Goal: Information Seeking & Learning: Learn about a topic

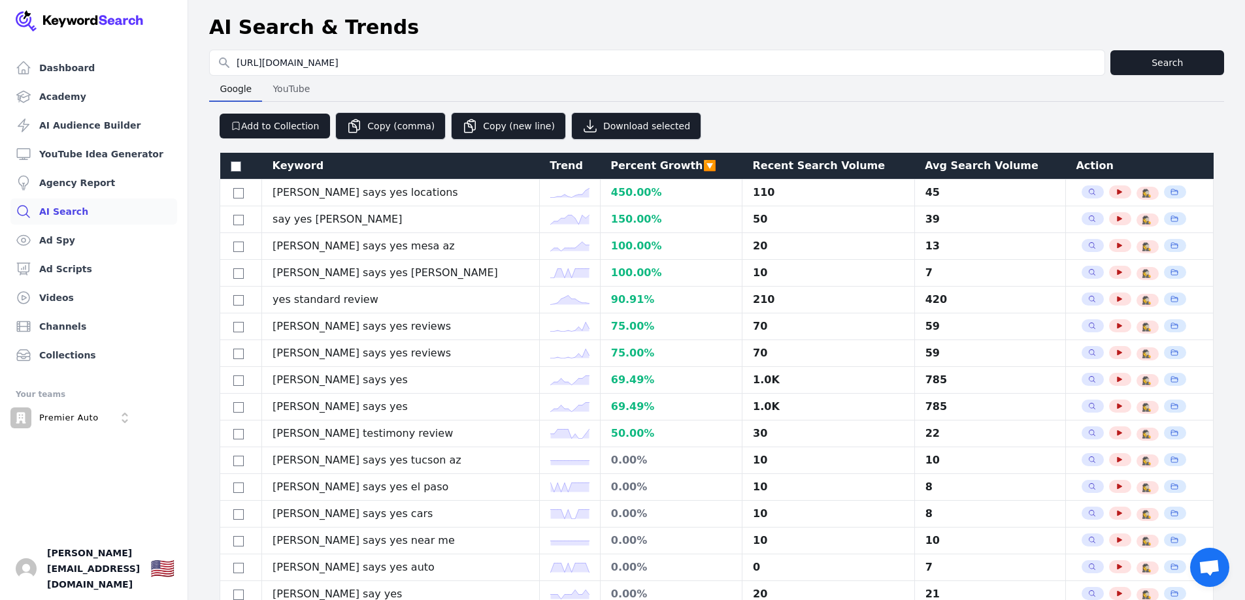
select select "50"
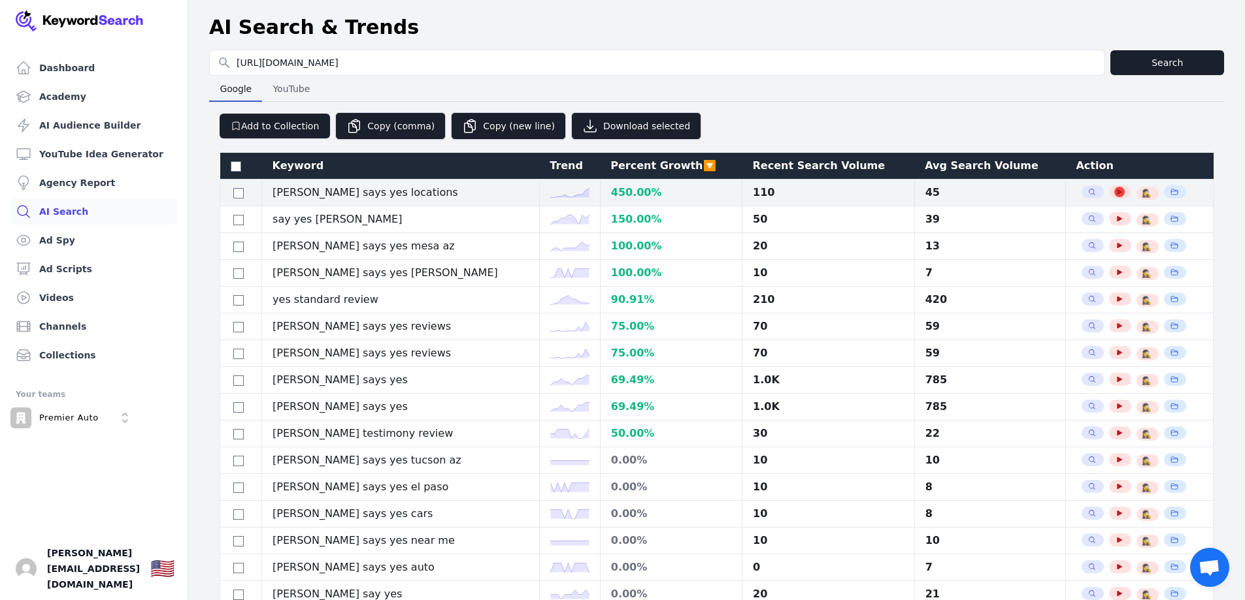
click at [1115, 190] on icon "button" at bounding box center [1119, 192] width 8 height 8
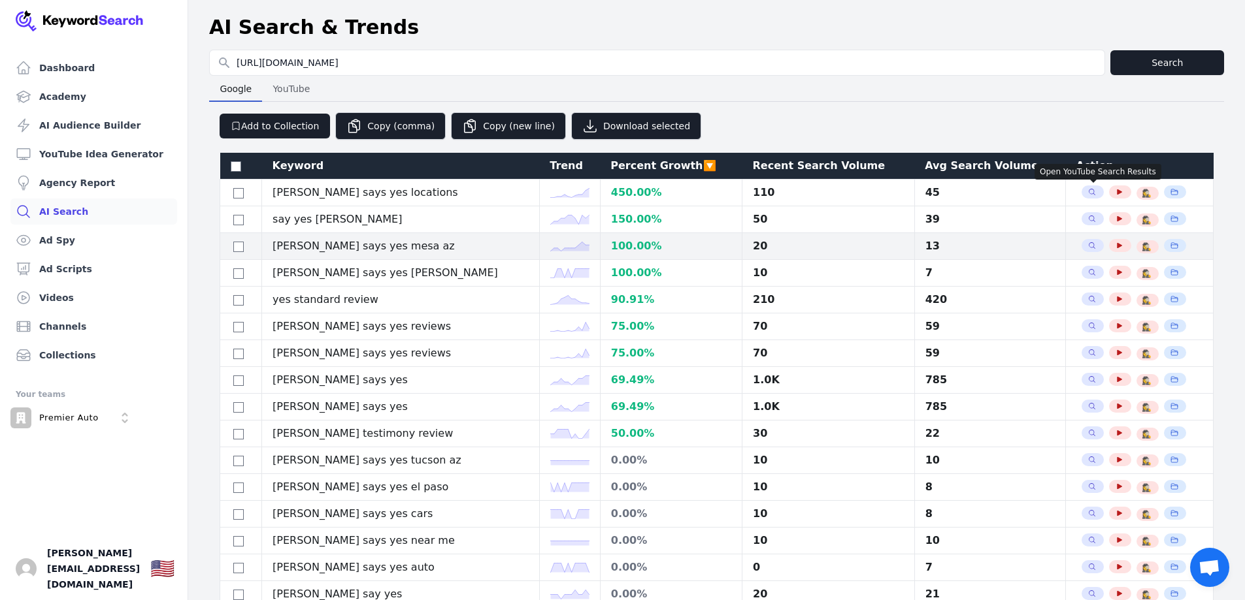
click at [77, 182] on link "Agency Report" at bounding box center [93, 183] width 167 height 26
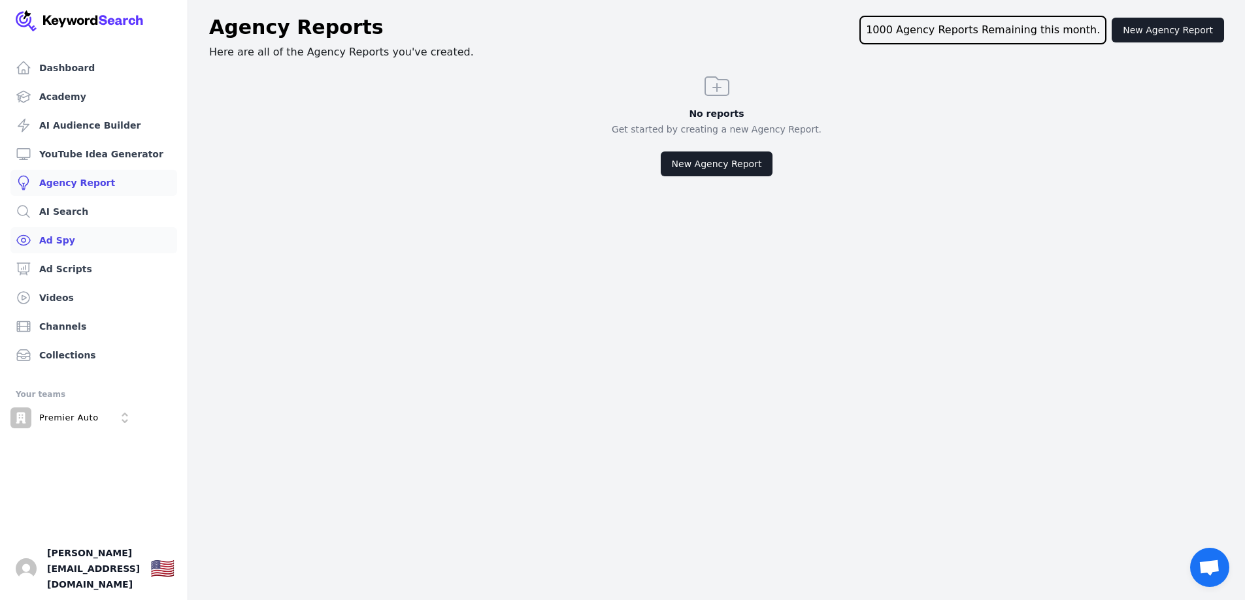
click at [48, 238] on link "Ad Spy" at bounding box center [93, 240] width 167 height 26
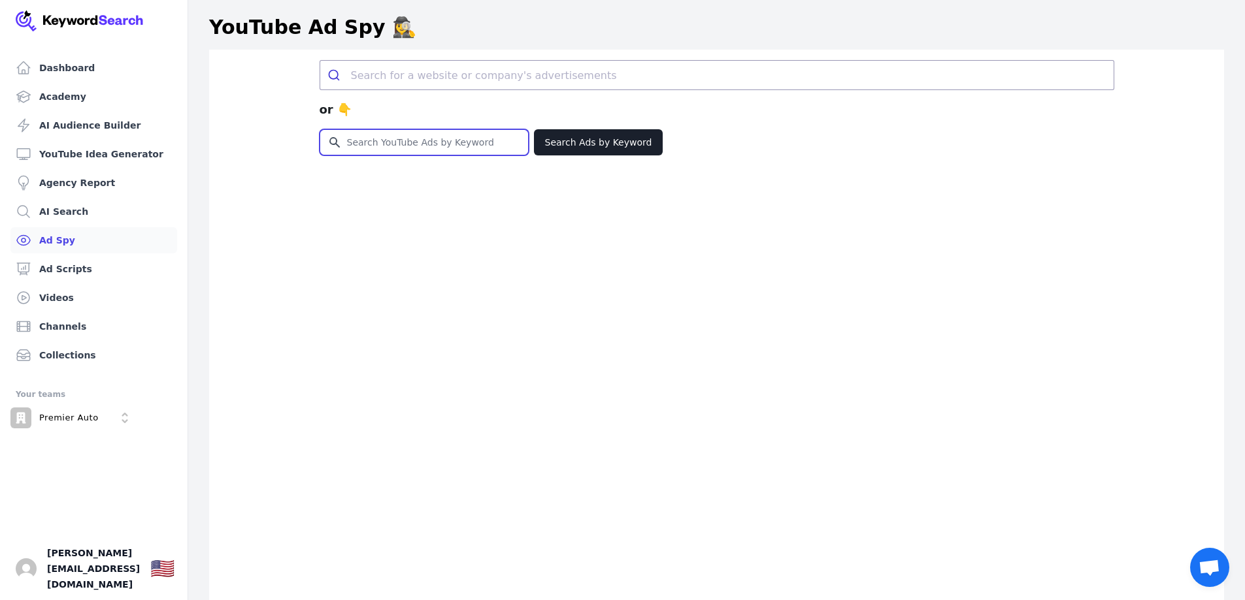
click at [435, 131] on input "Search for YouTube Keywords" at bounding box center [424, 142] width 208 height 25
type input "[URL][DOMAIN_NAME]"
click at [584, 150] on button "Search Ads by Keyword" at bounding box center [598, 142] width 129 height 26
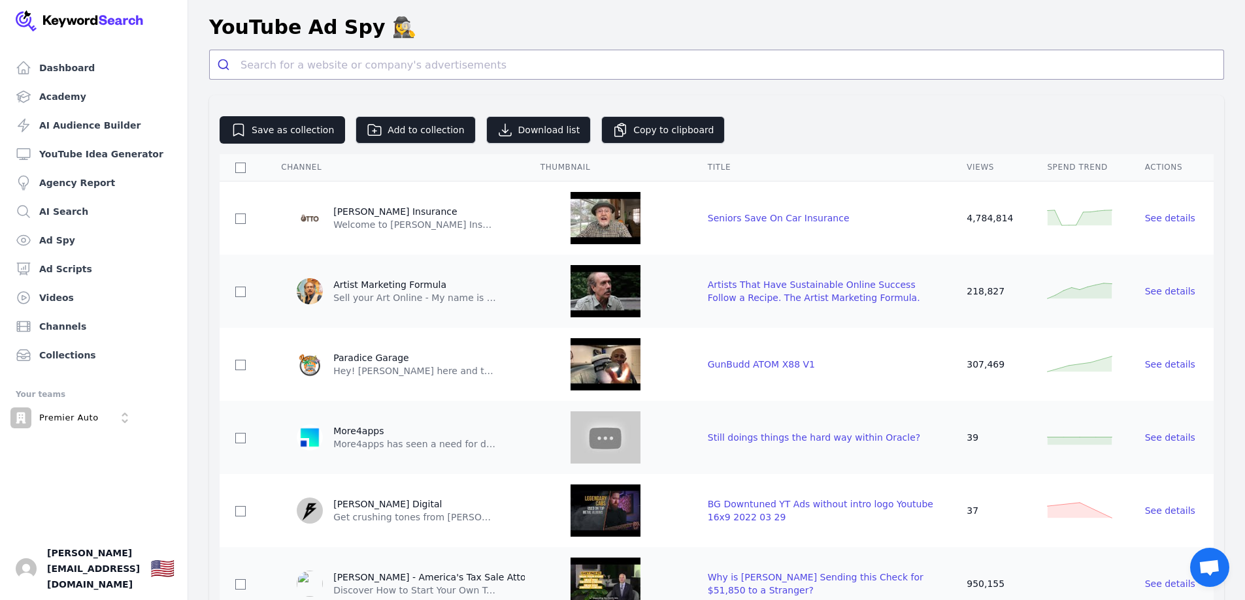
click at [320, 46] on header "YouTube Ad Spy 🕵️‍♀️" at bounding box center [716, 27] width 1057 height 44
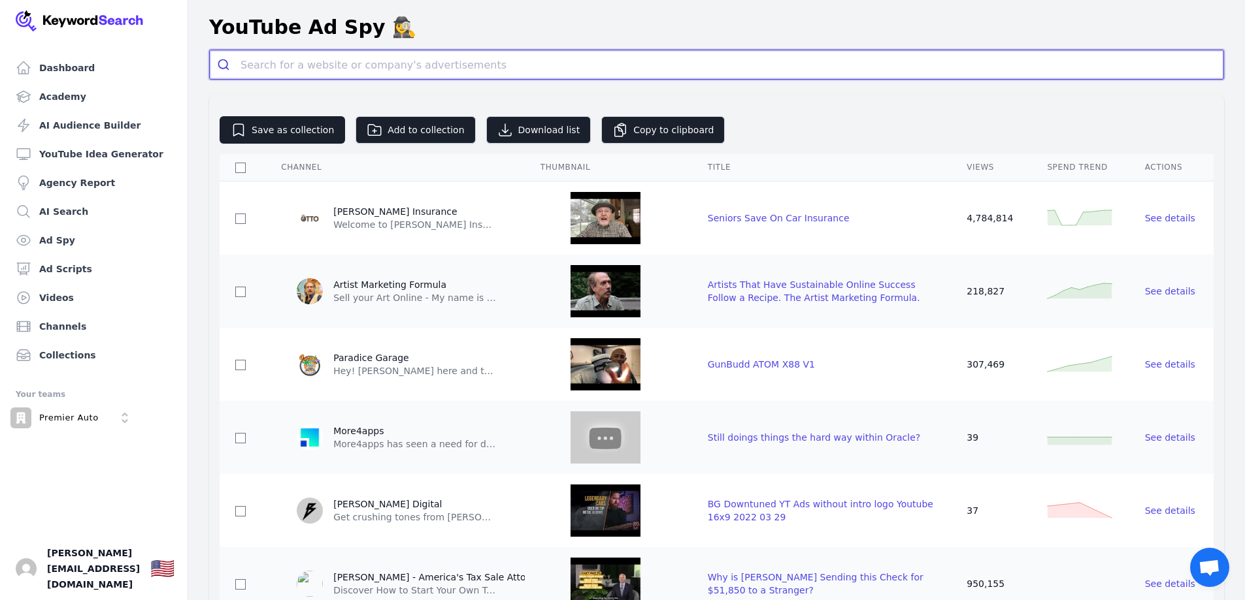
click at [297, 64] on input "search" at bounding box center [731, 64] width 983 height 29
paste input "[URL][DOMAIN_NAME]"
type input "[URL][DOMAIN_NAME]"
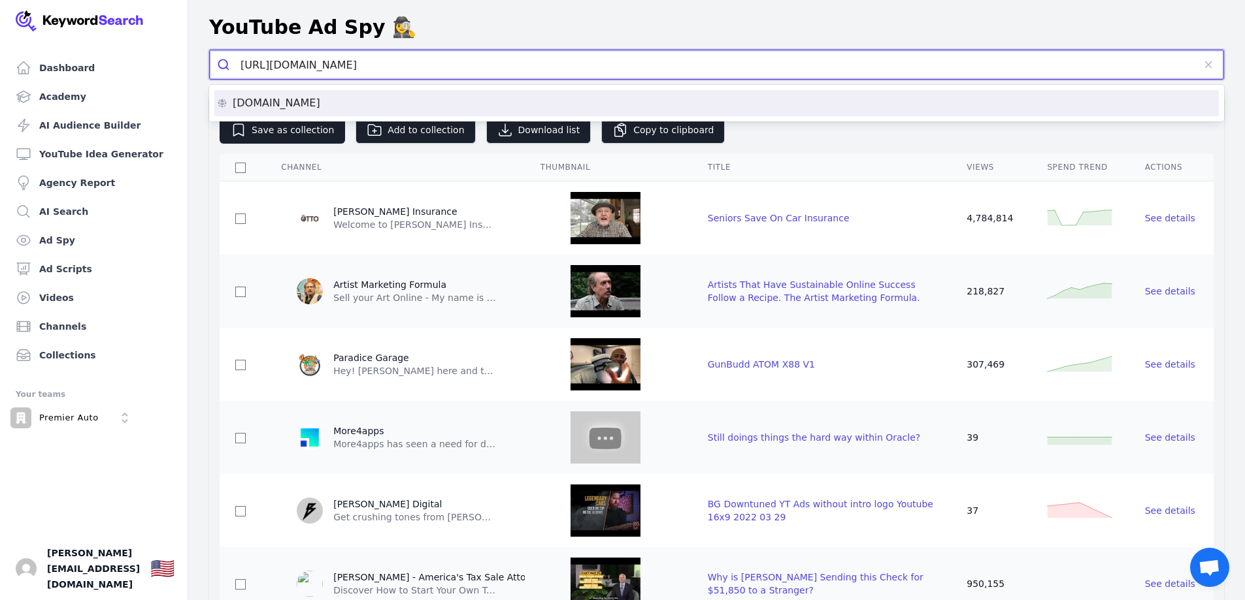
click at [265, 106] on p "[DOMAIN_NAME]" at bounding box center [277, 103] width 88 height 10
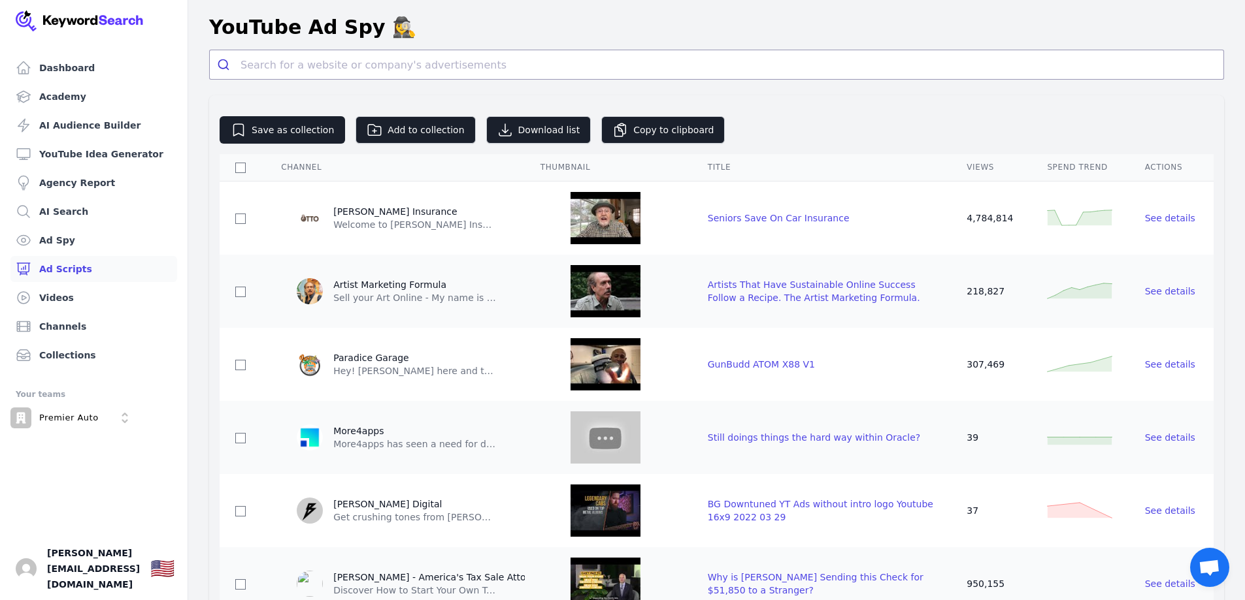
click at [52, 265] on link "Ad Scripts" at bounding box center [93, 269] width 167 height 26
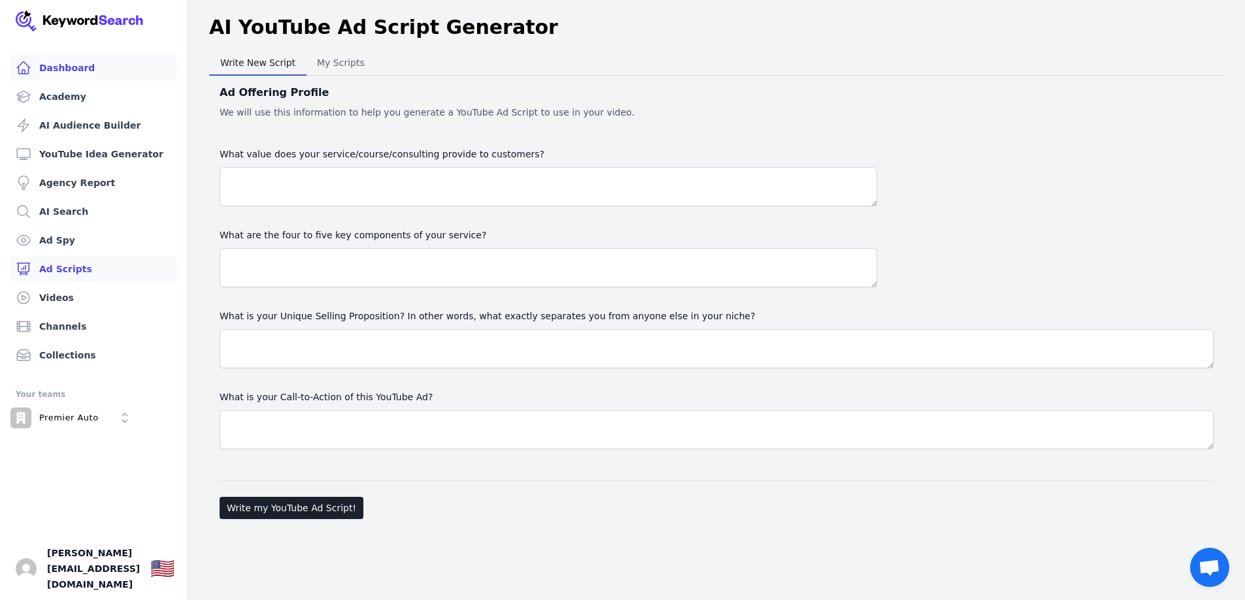
click at [57, 75] on link "Dashboard" at bounding box center [93, 68] width 167 height 26
